Goal: Ask a question

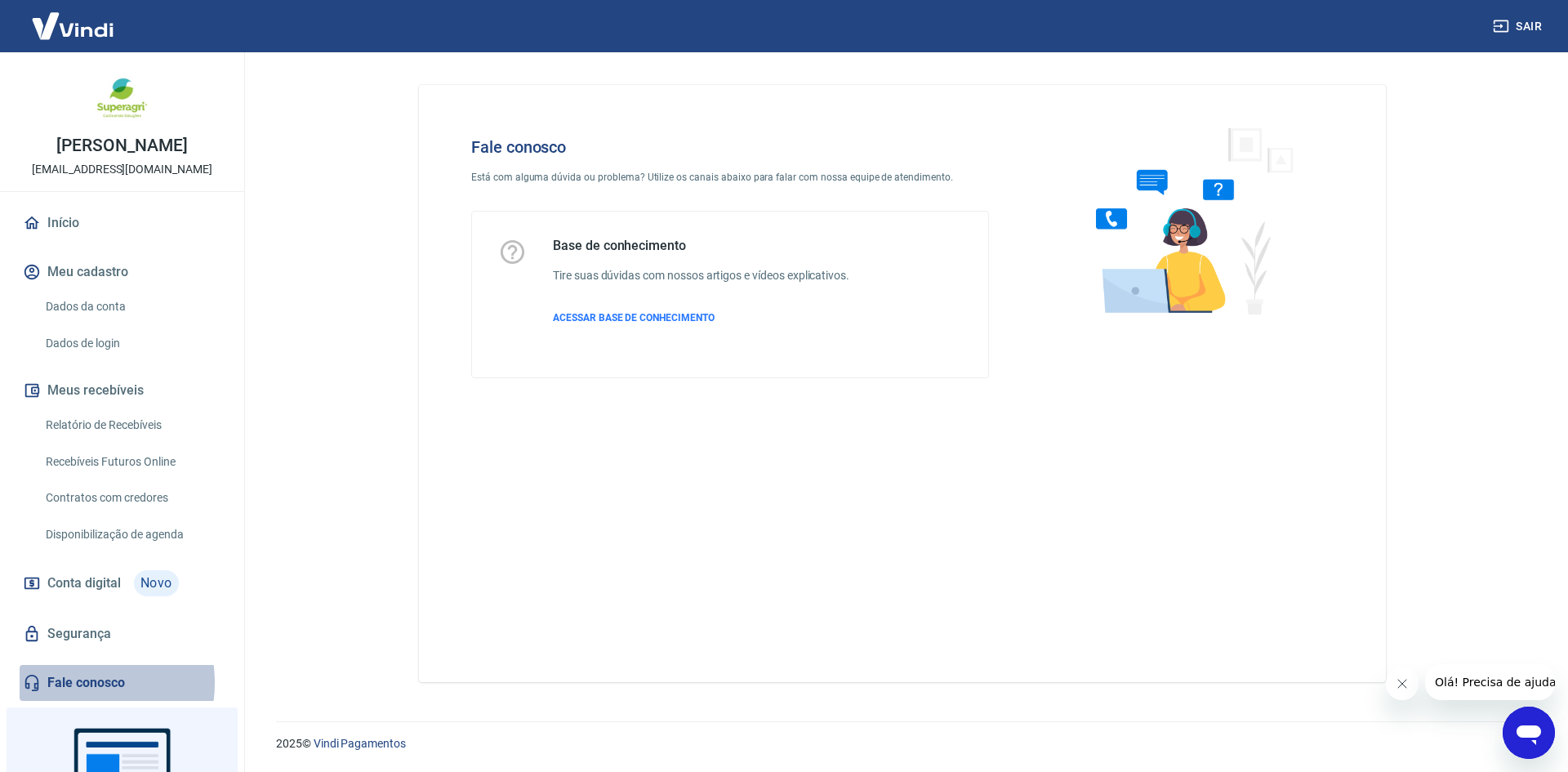
click at [77, 683] on link "Fale conosco" at bounding box center [122, 682] width 205 height 36
click at [1546, 734] on div "Abrir janela de mensagens" at bounding box center [1529, 733] width 49 height 49
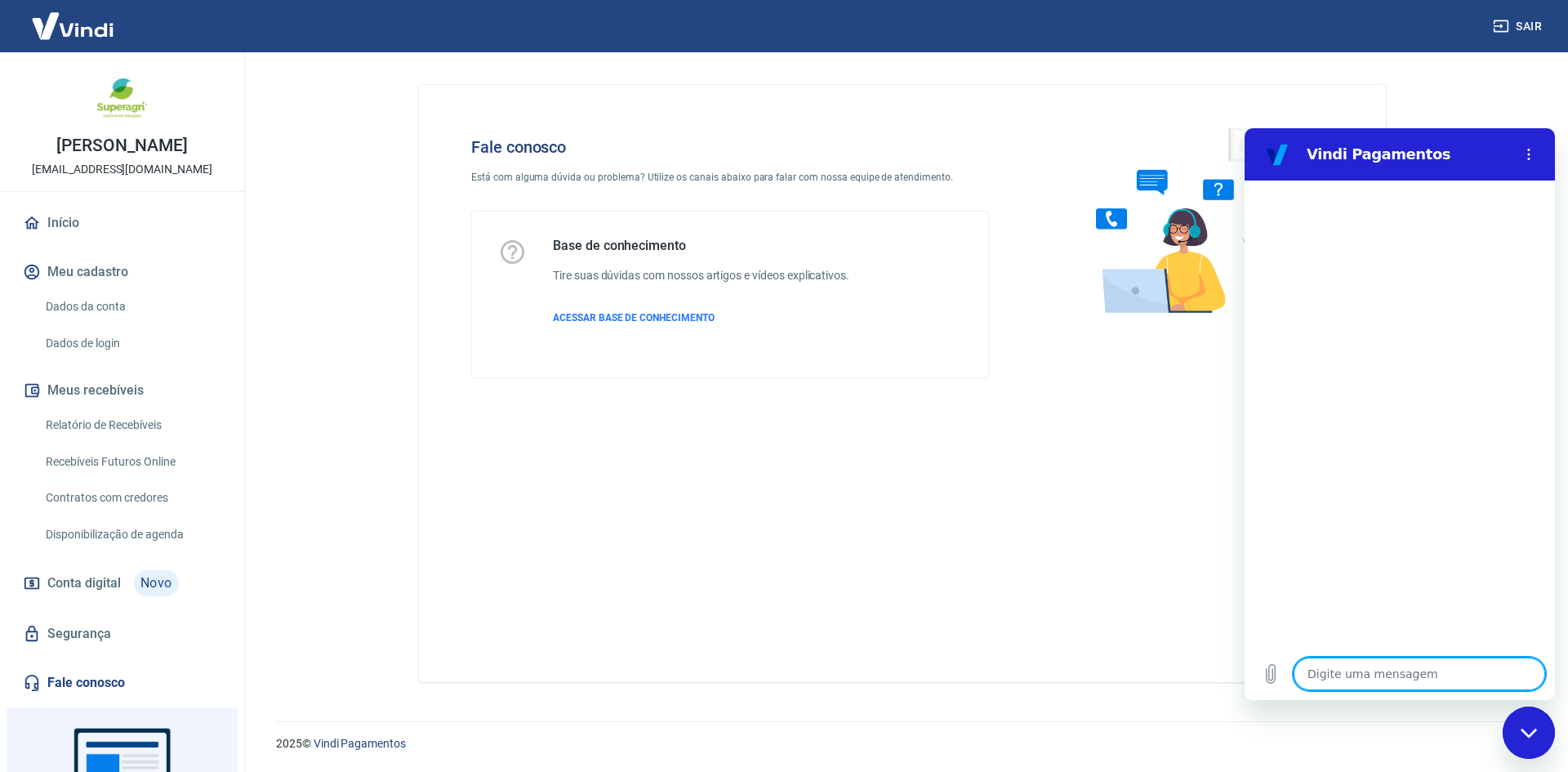
click at [1406, 670] on textarea at bounding box center [1419, 674] width 251 height 33
type textarea "b"
type textarea "x"
type textarea "bo"
type textarea "x"
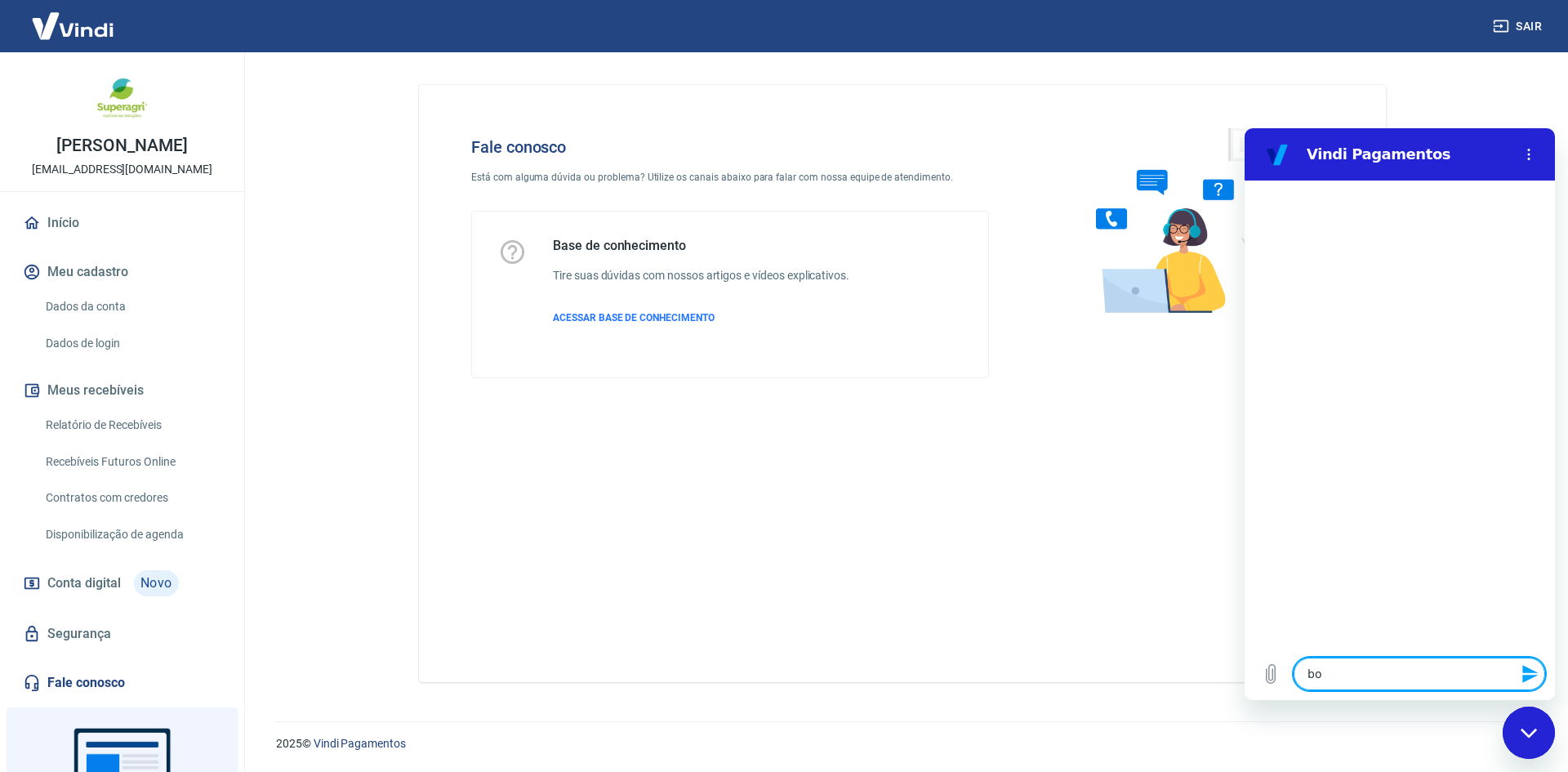
type textarea "bom"
type textarea "x"
type textarea "bom"
type textarea "x"
type textarea "bom d"
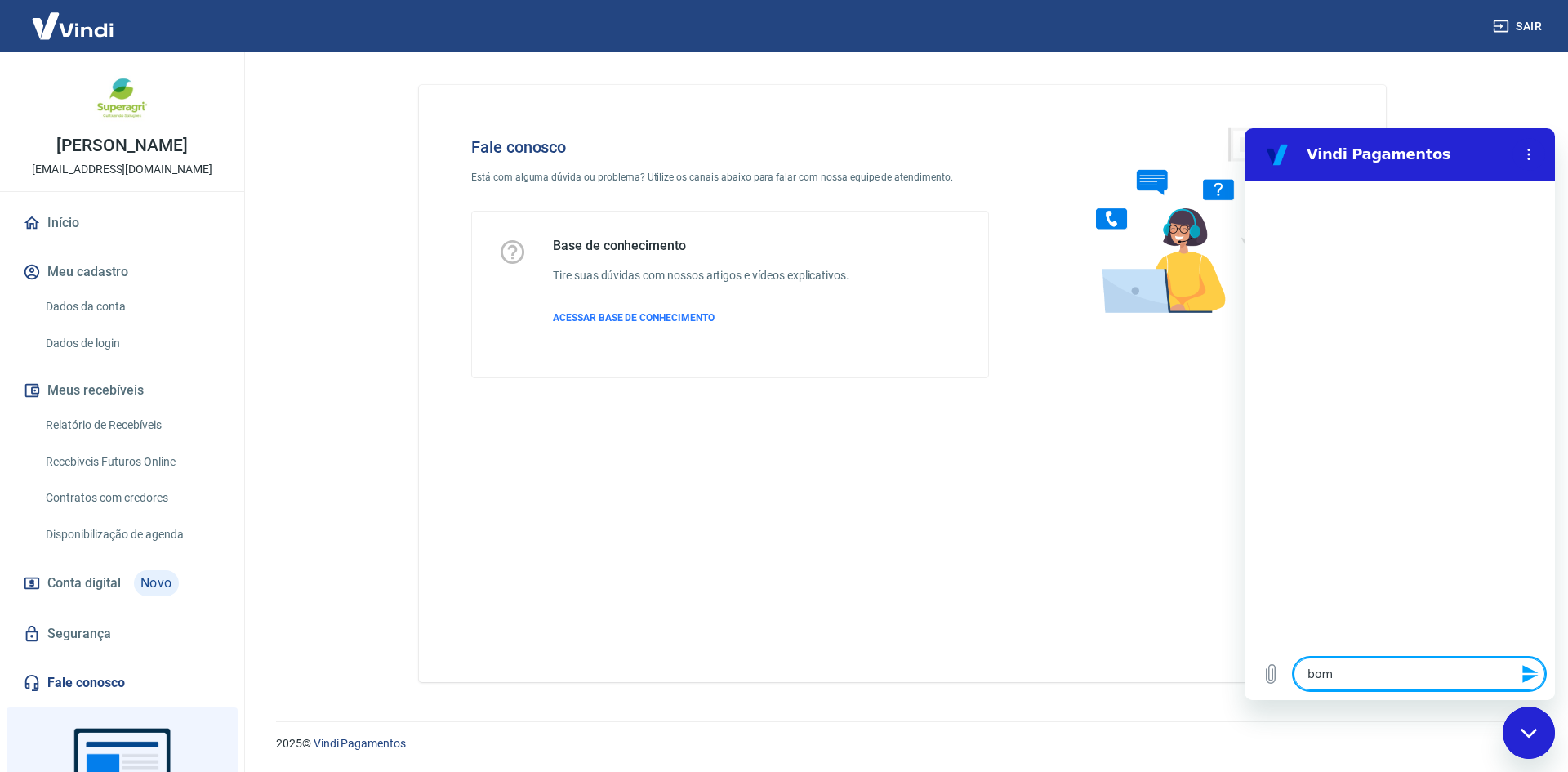
type textarea "x"
type textarea "bom di"
type textarea "x"
type textarea "bom dia"
type textarea "x"
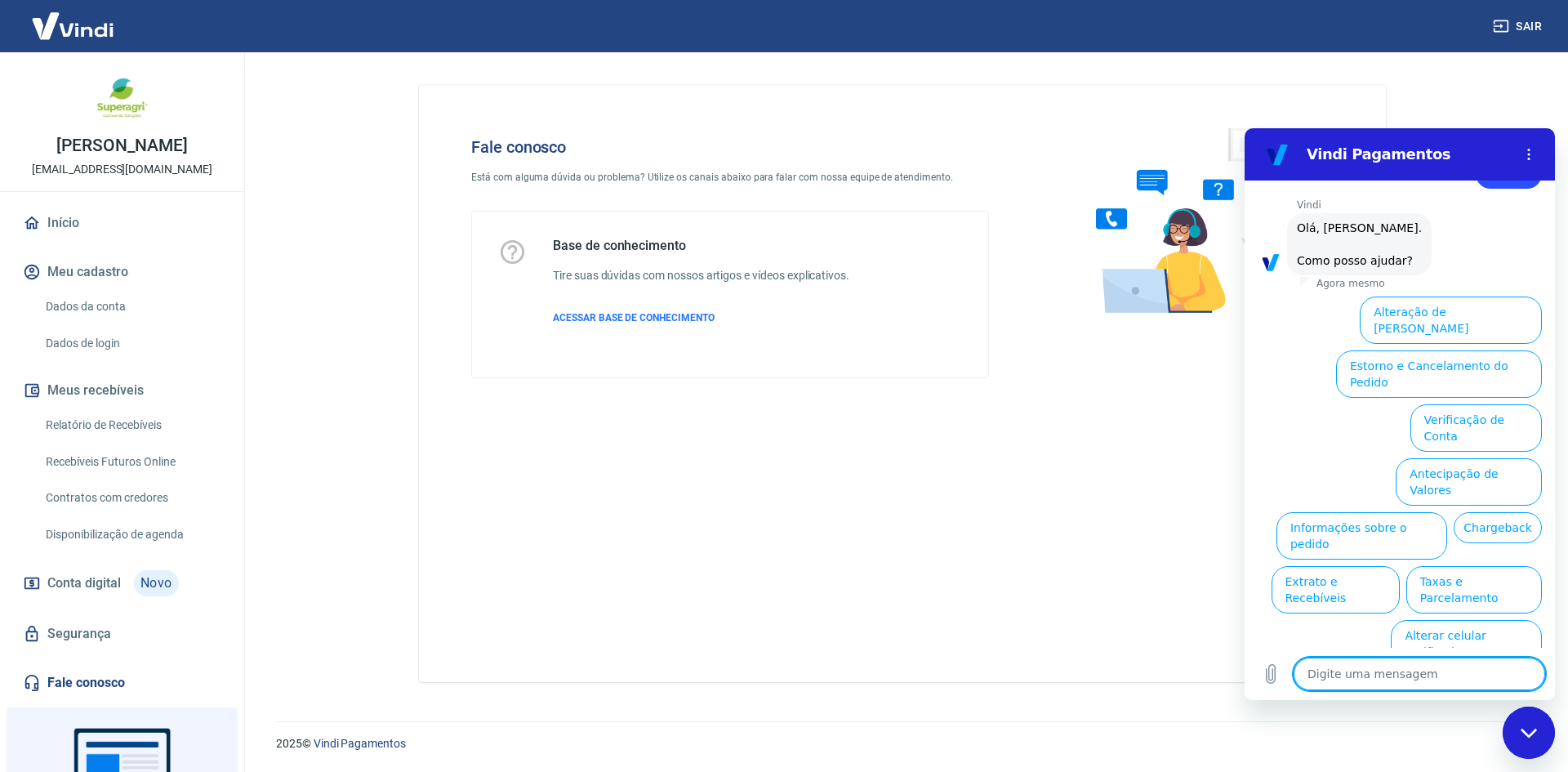
scroll to position [55, 0]
drag, startPoint x: 1557, startPoint y: 394, endPoint x: 1560, endPoint y: 433, distance: 39.1
click at [1560, 433] on main "Fale conosco Está com alguma dúvida ou problema? Utilize os canais abaixo para …" at bounding box center [902, 412] width 1331 height 720
click at [1485, 565] on button "Taxas e Parcelamento" at bounding box center [1474, 589] width 135 height 48
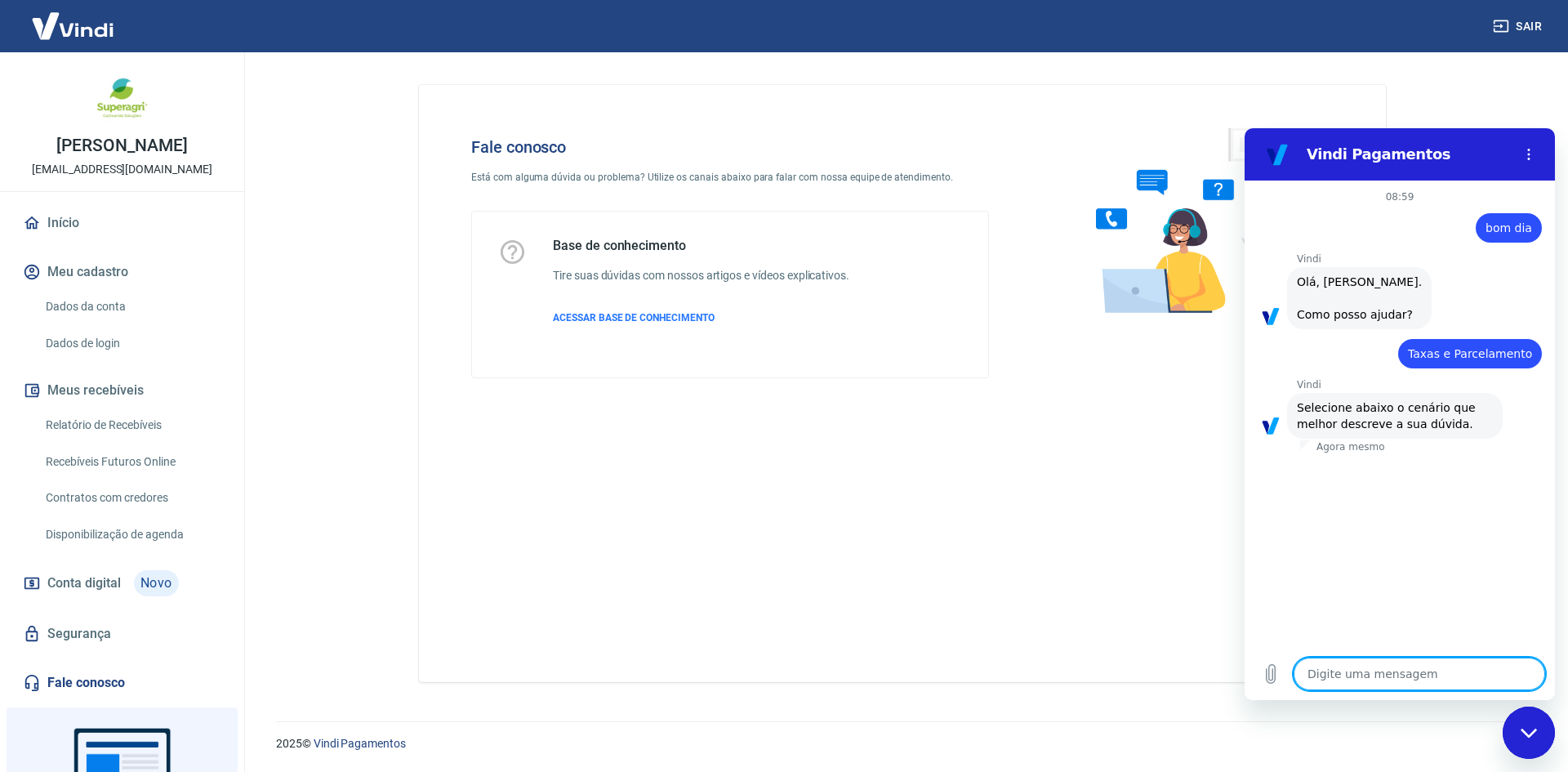
scroll to position [47, 0]
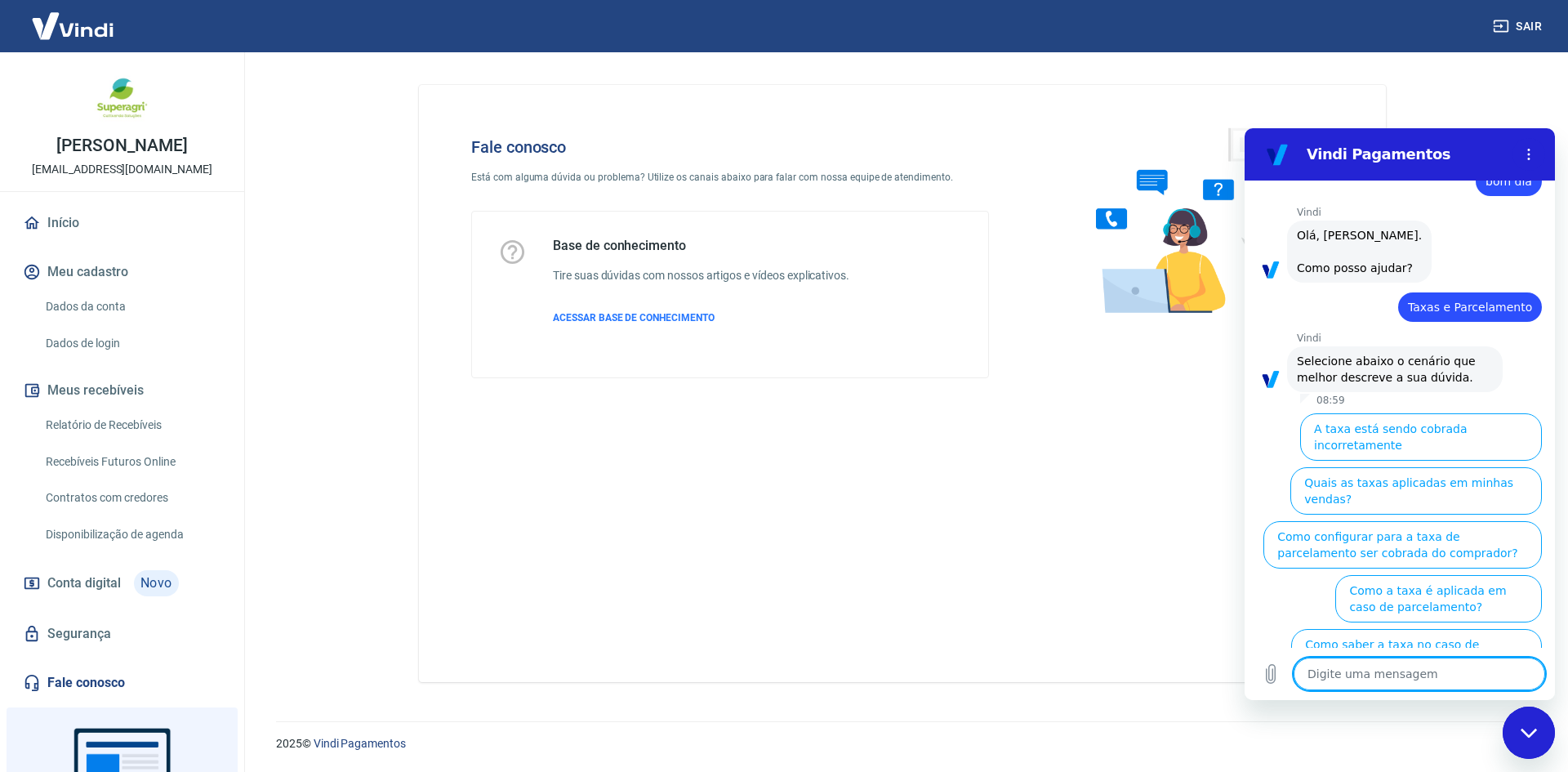
click at [1433, 683] on textarea at bounding box center [1419, 674] width 251 height 33
click at [1467, 490] on button "Quais as taxas aplicadas em minhas vendas?" at bounding box center [1415, 491] width 251 height 48
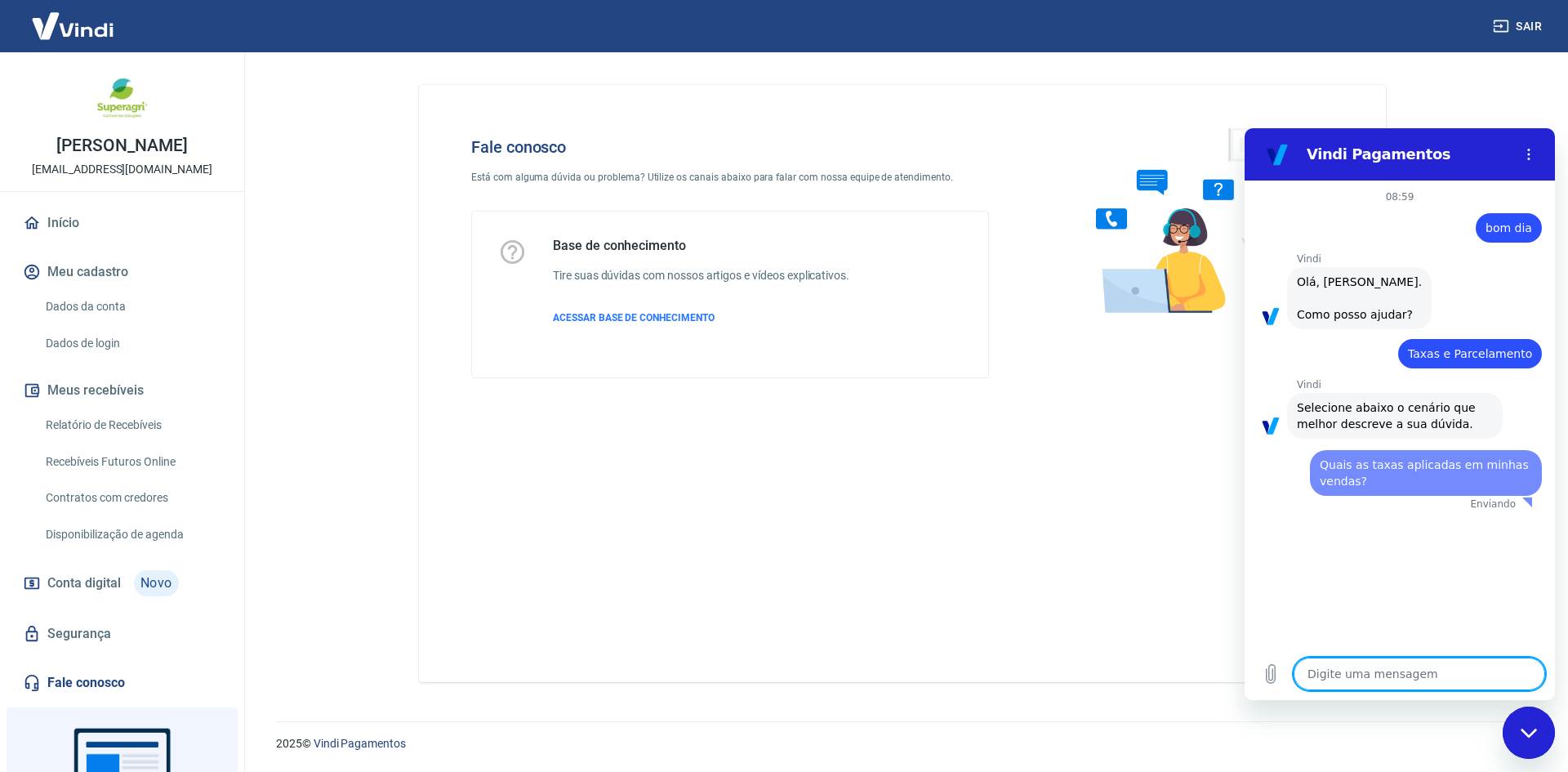
scroll to position [0, 0]
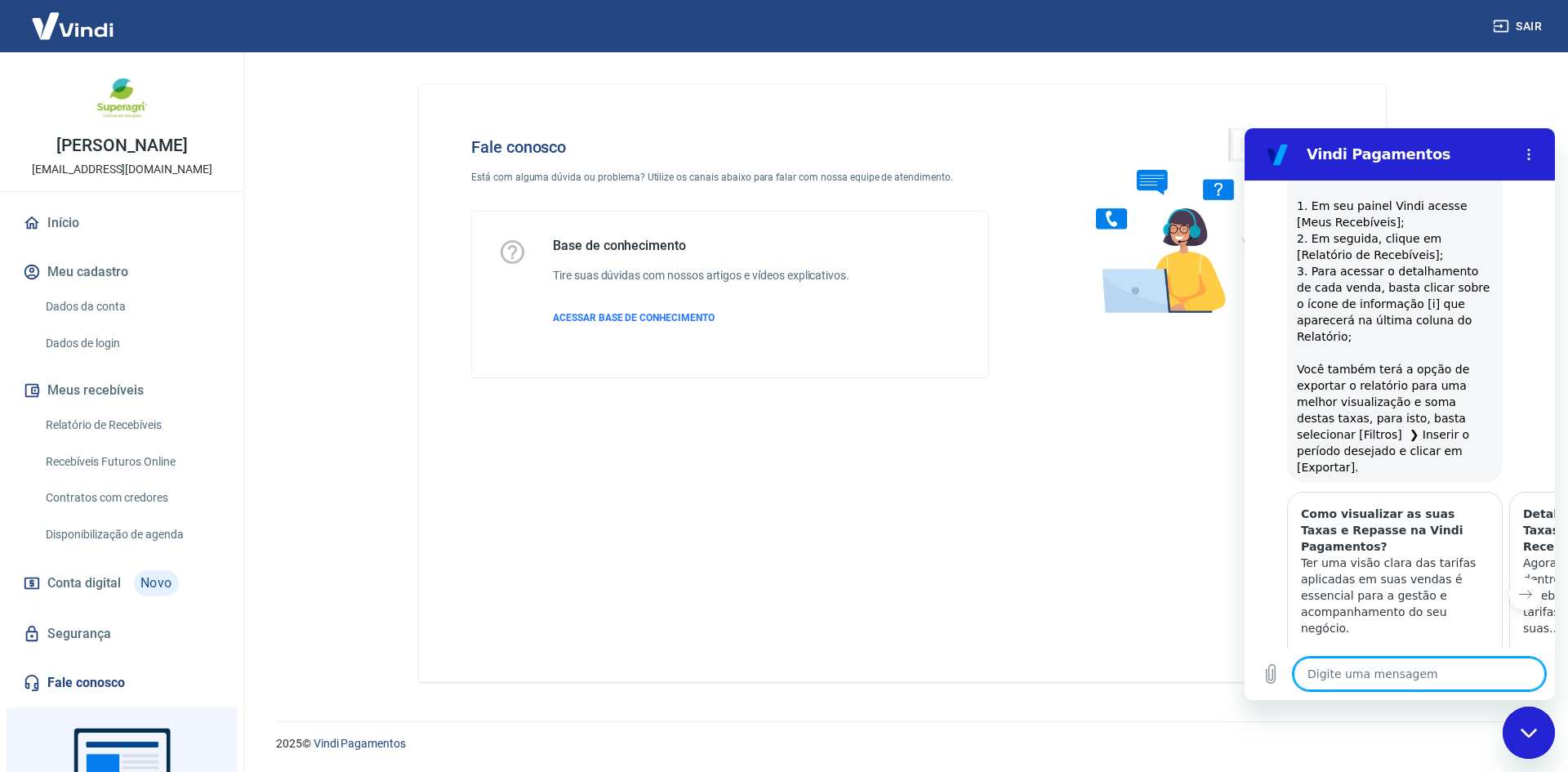
type textarea "x"
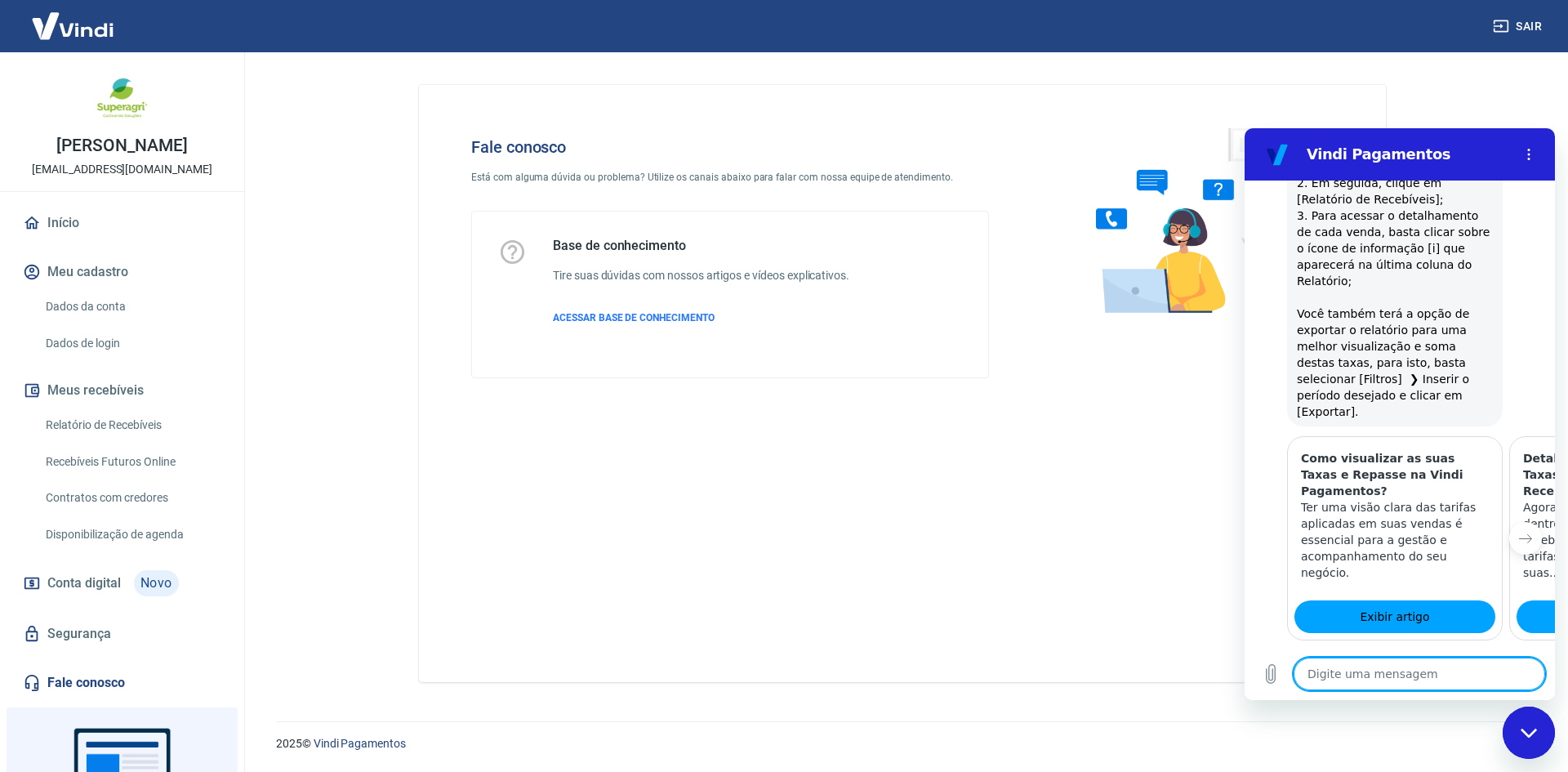
scroll to position [826, 0]
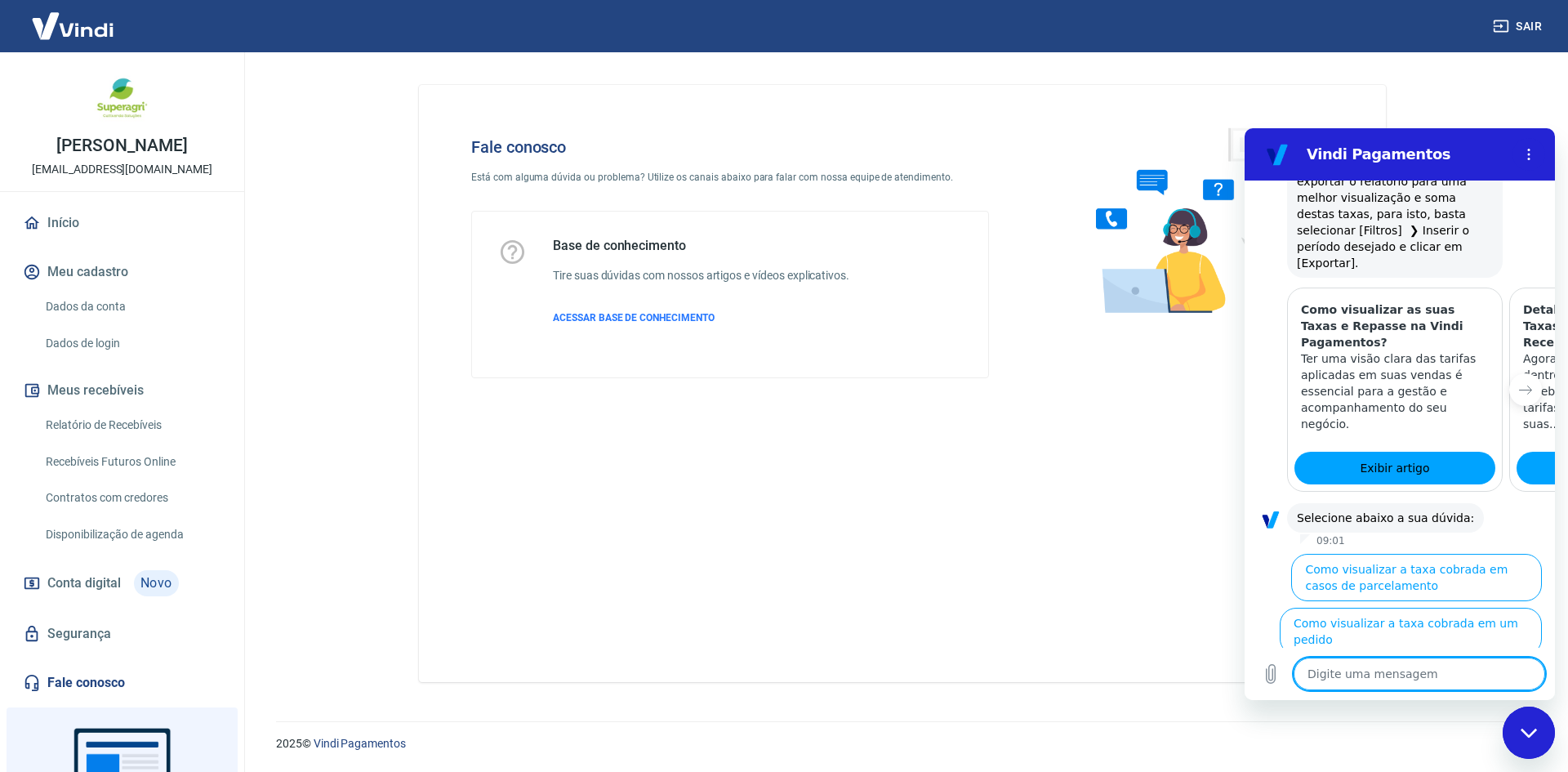
type textarea "a"
type textarea "x"
type textarea "at"
type textarea "x"
type textarea "ata"
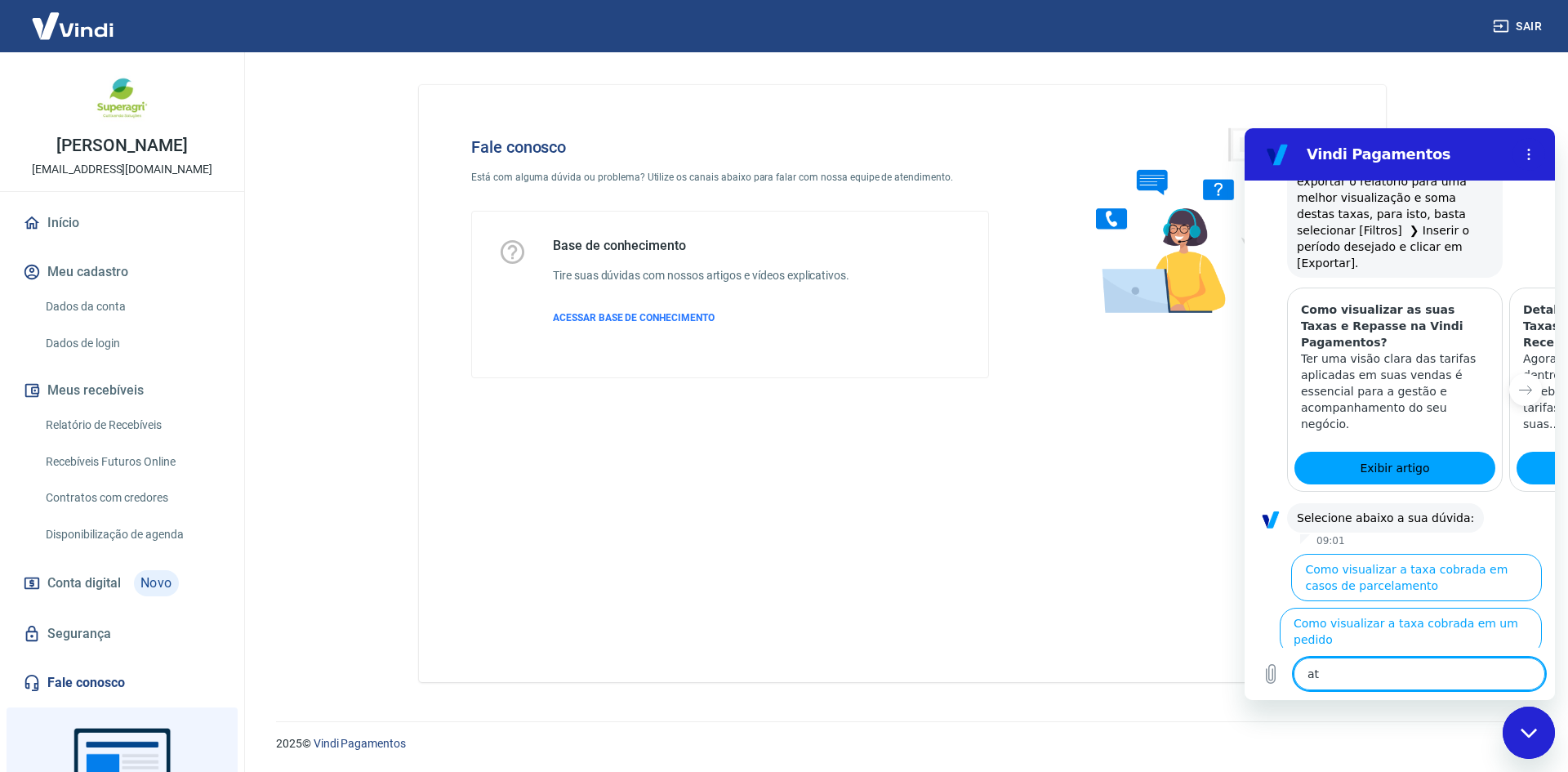
type textarea "x"
type textarea "at"
type textarea "x"
type textarea "ate"
type textarea "x"
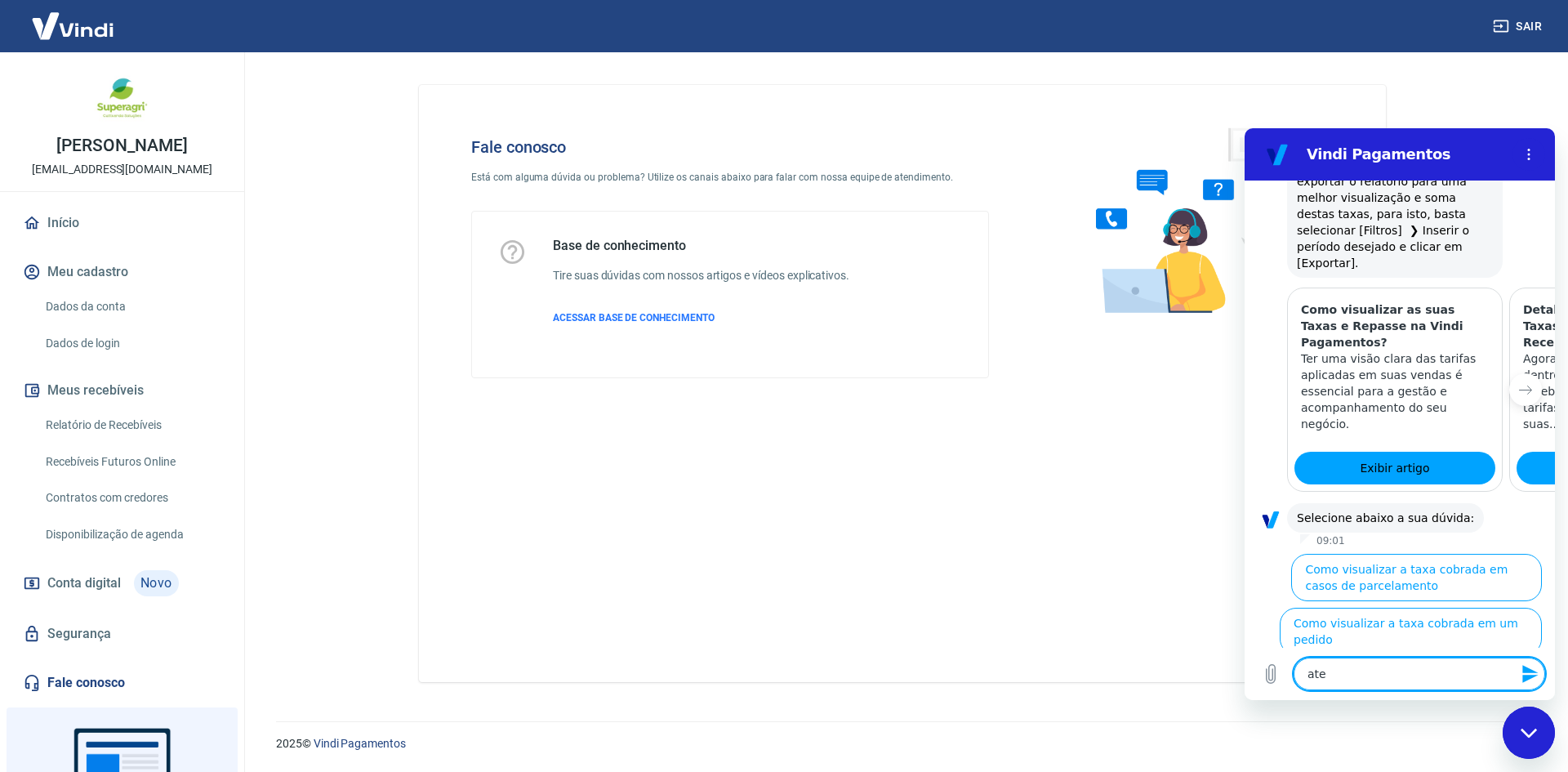
type textarea "aten"
type textarea "x"
type textarea "atend"
type textarea "x"
type textarea "atende"
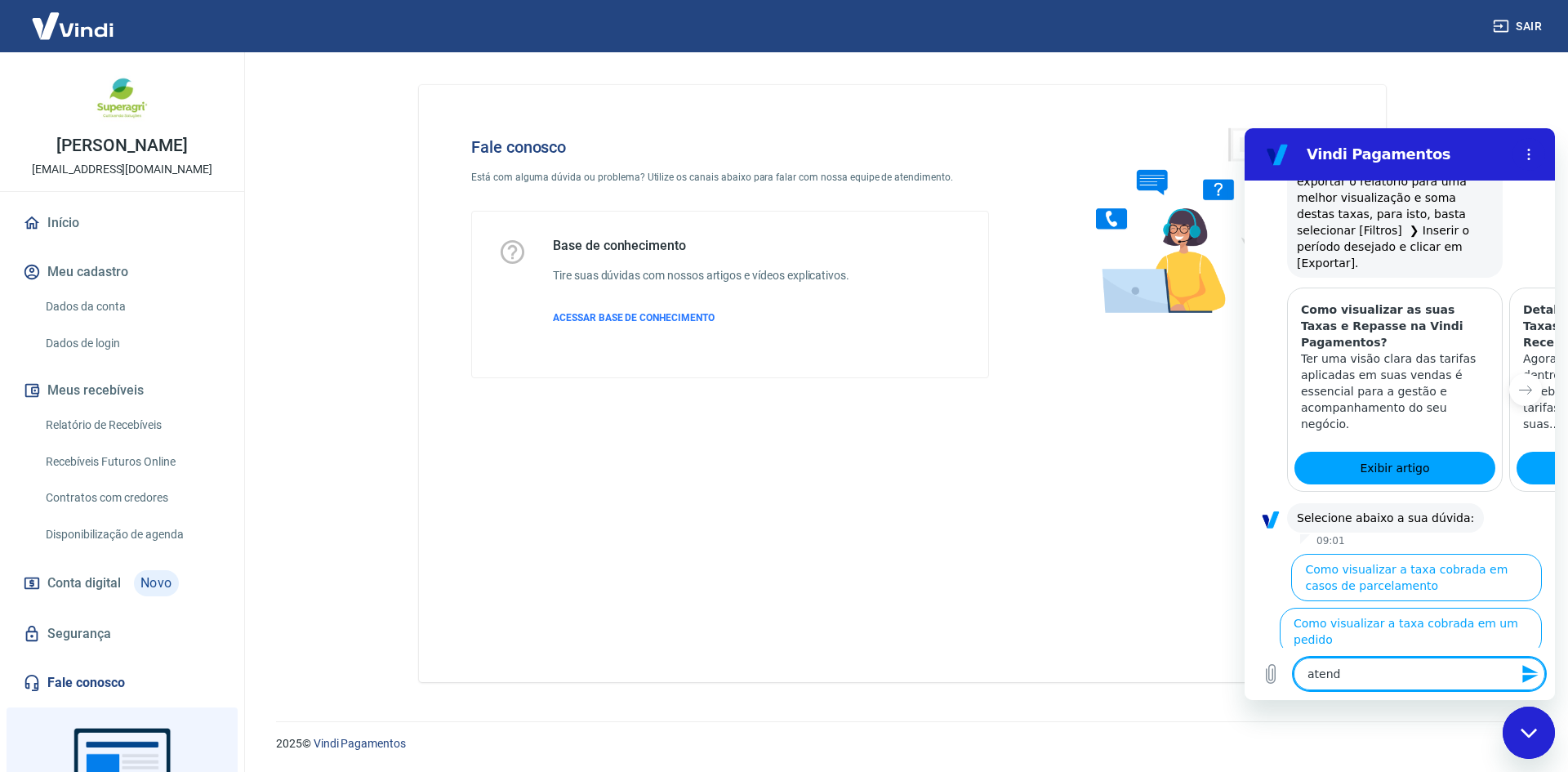
type textarea "x"
type textarea "atenden"
type textarea "x"
type textarea "atendent"
type textarea "x"
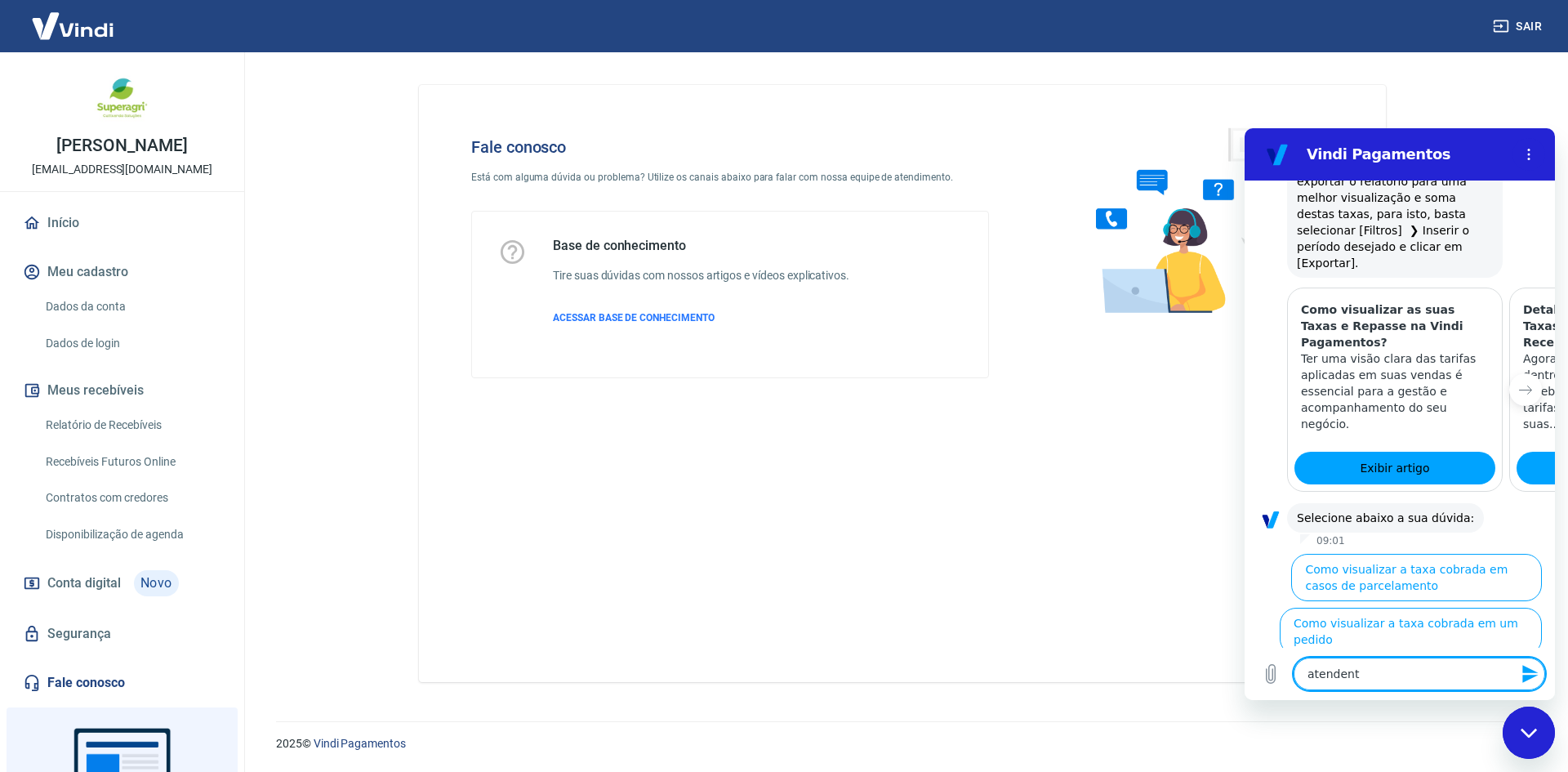
type textarea "atendente"
type textarea "x"
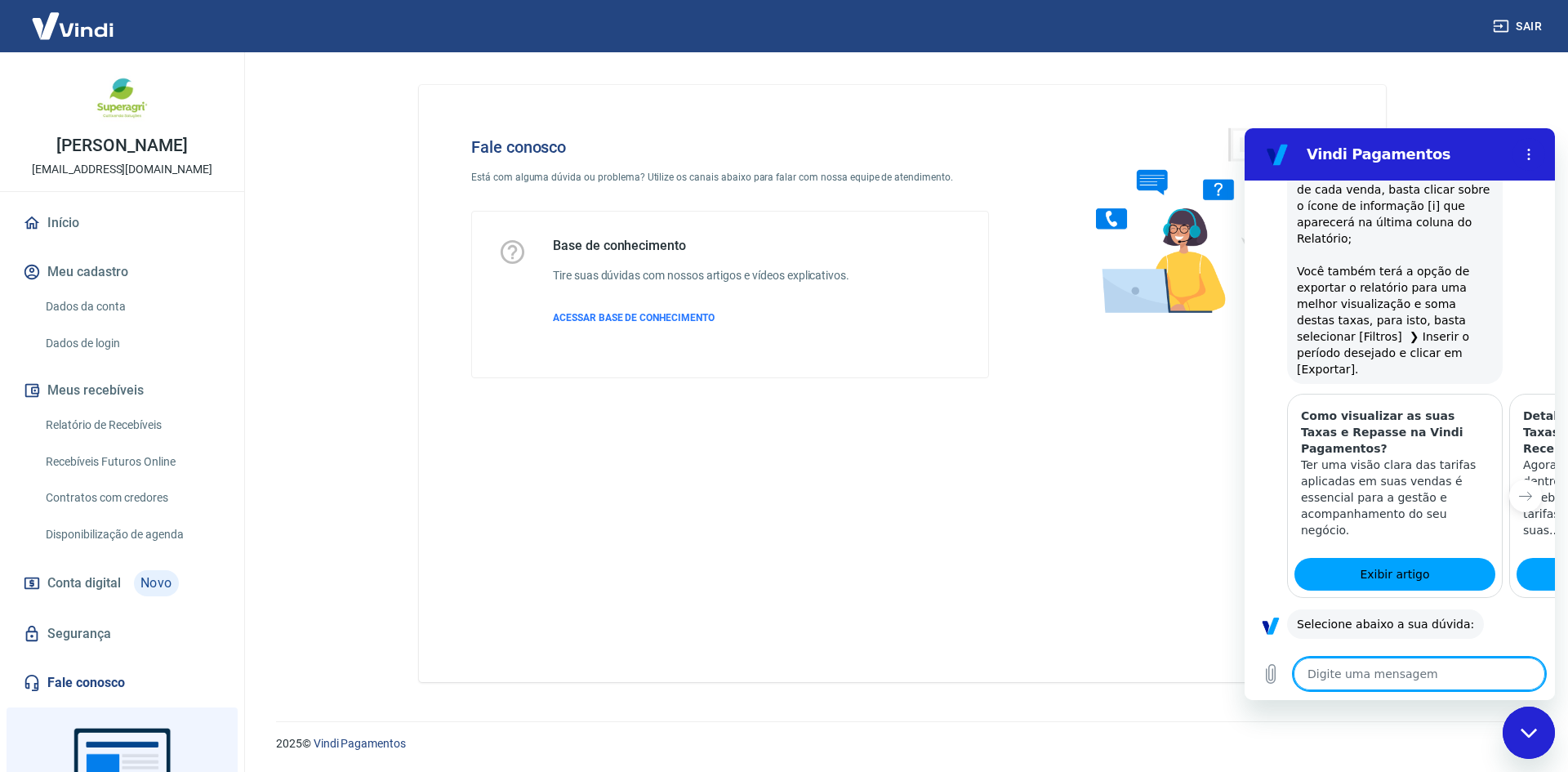
type textarea "x"
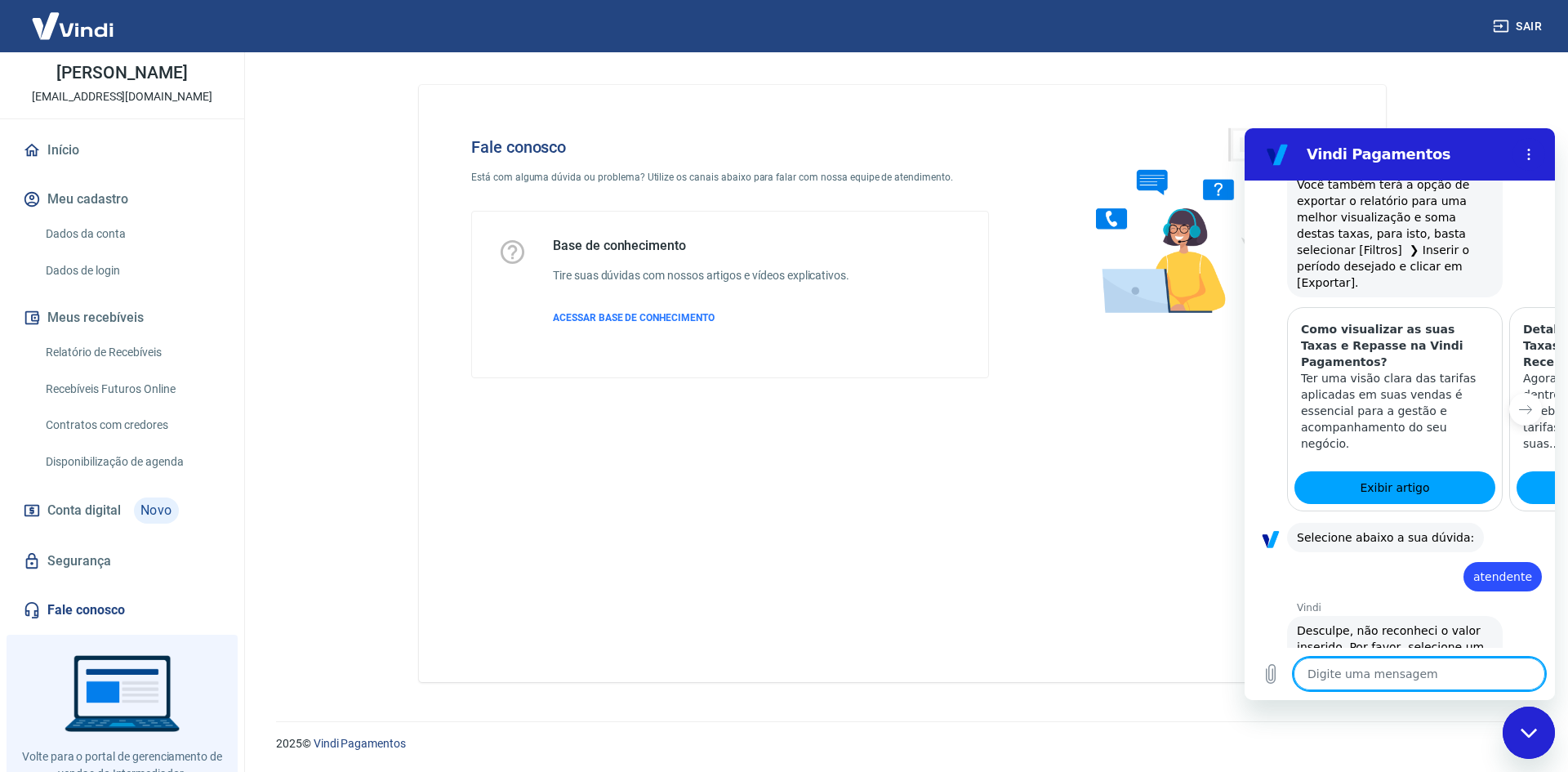
scroll to position [126, 0]
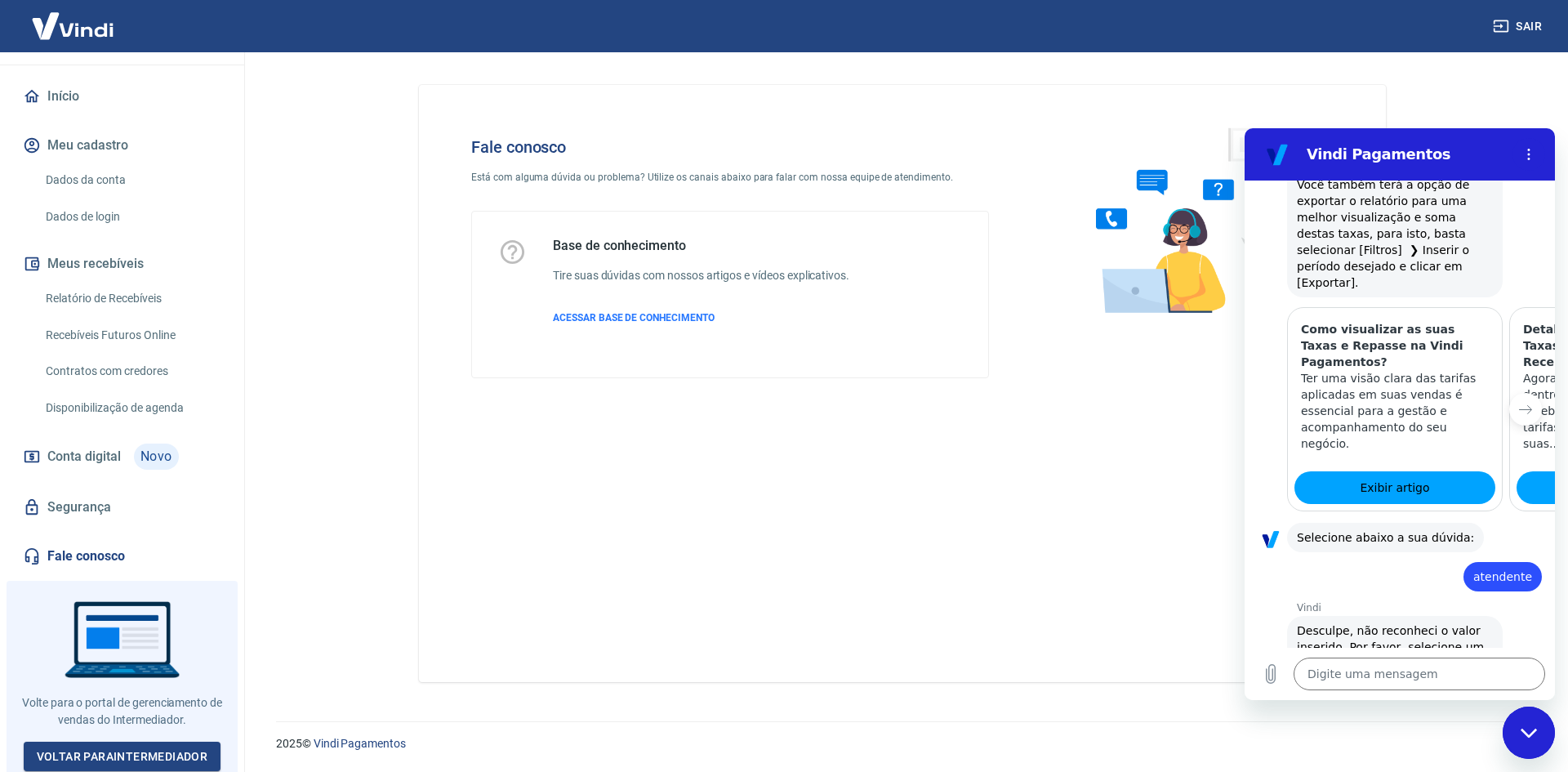
click at [86, 561] on link "Fale conosco" at bounding box center [122, 556] width 205 height 36
click at [1364, 664] on textarea at bounding box center [1419, 674] width 251 height 33
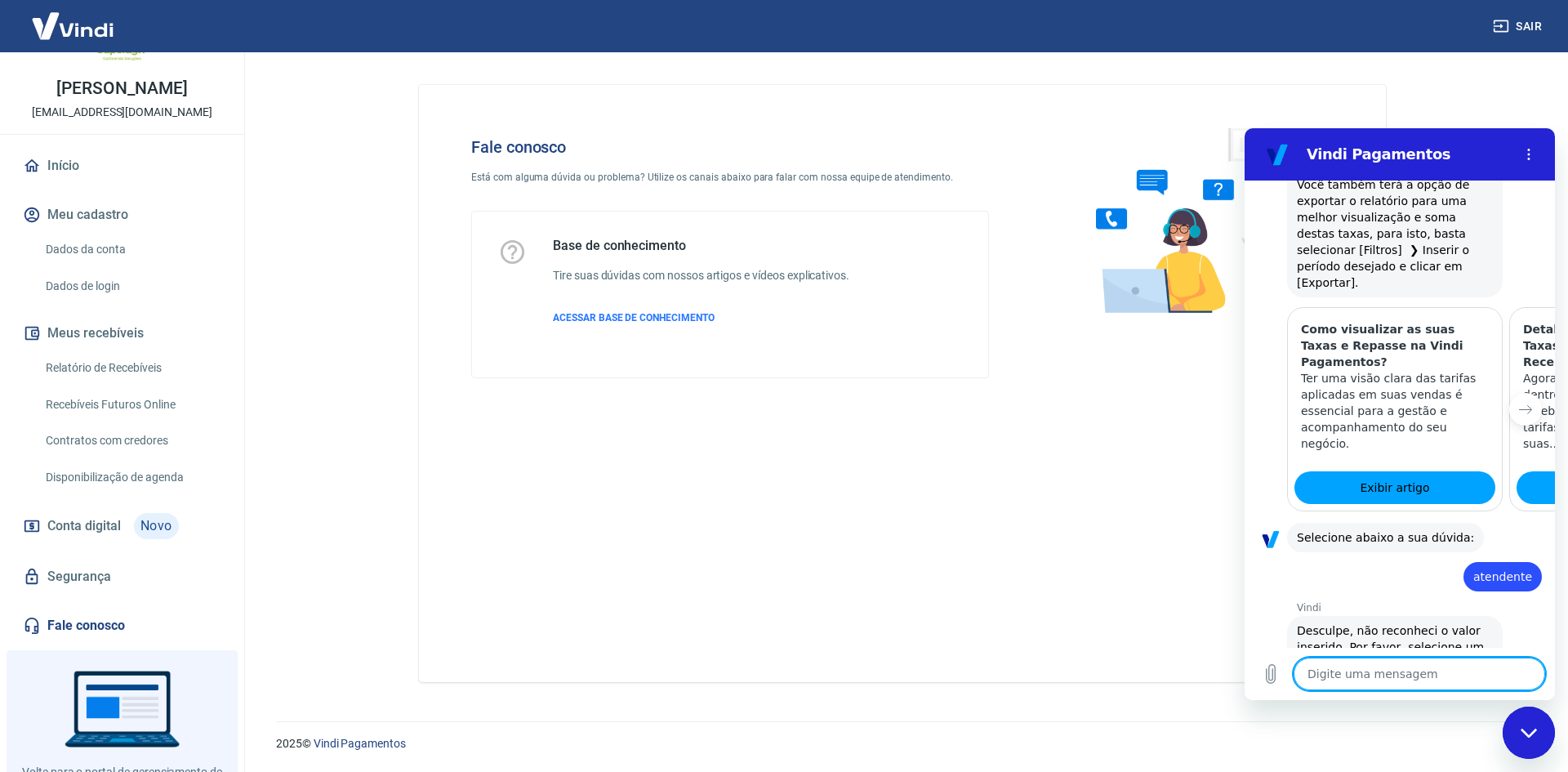
scroll to position [0, 0]
